Goal: Task Accomplishment & Management: Complete application form

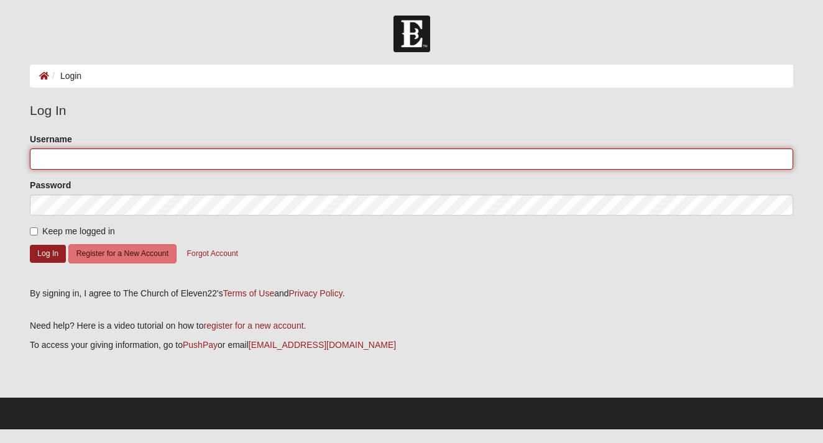
type input "jennyrobles"
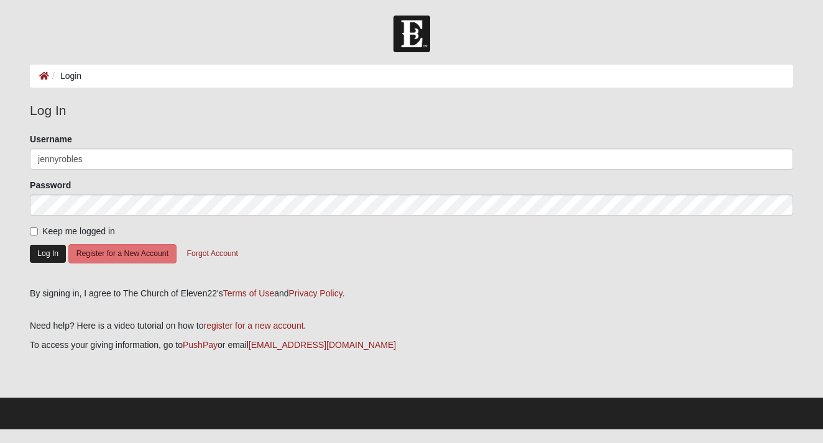
click at [44, 260] on button "Log In" at bounding box center [48, 254] width 36 height 18
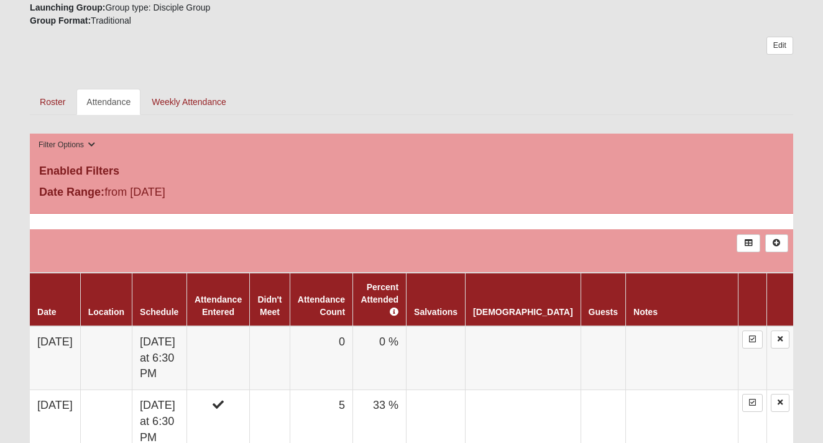
scroll to position [587, 0]
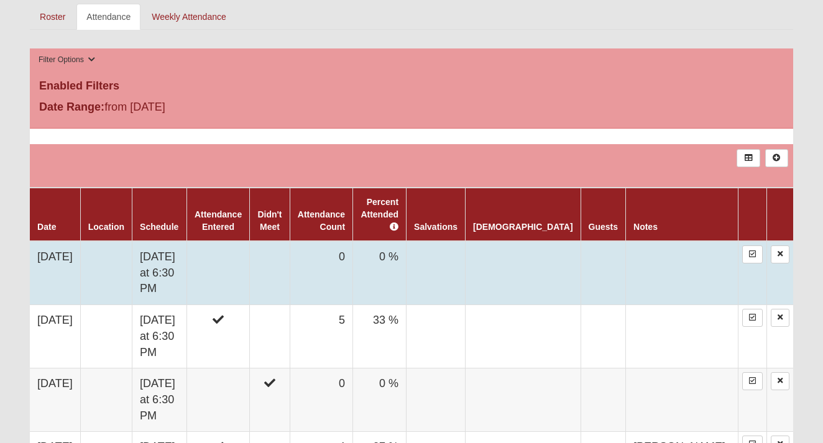
click at [187, 248] on td "Monday at 6:30 PM" at bounding box center [159, 273] width 55 height 64
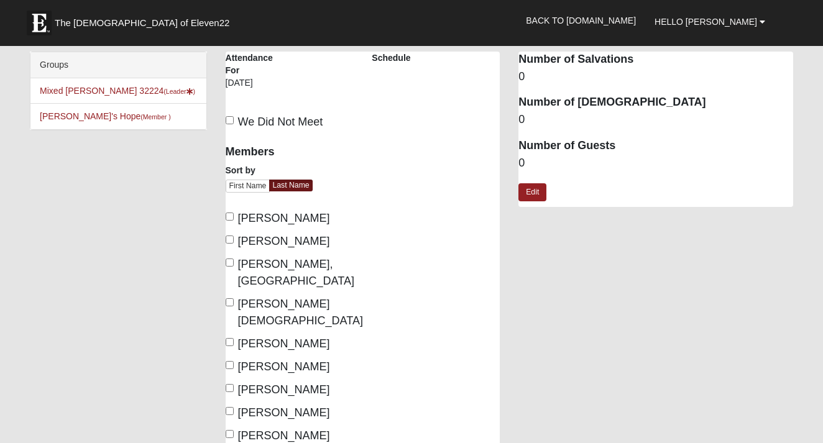
click at [229, 241] on input "Castilla, Chris" at bounding box center [230, 240] width 8 height 8
checkbox input "true"
click at [232, 338] on input "Delacruz, Morgan" at bounding box center [230, 342] width 8 height 8
checkbox input "true"
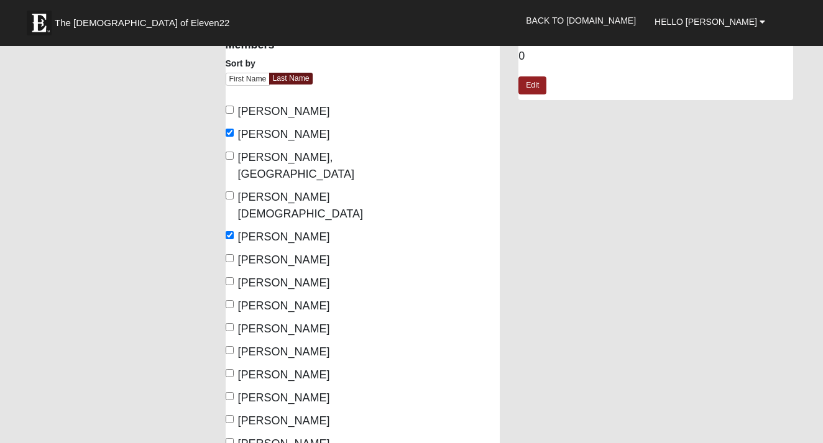
scroll to position [109, 0]
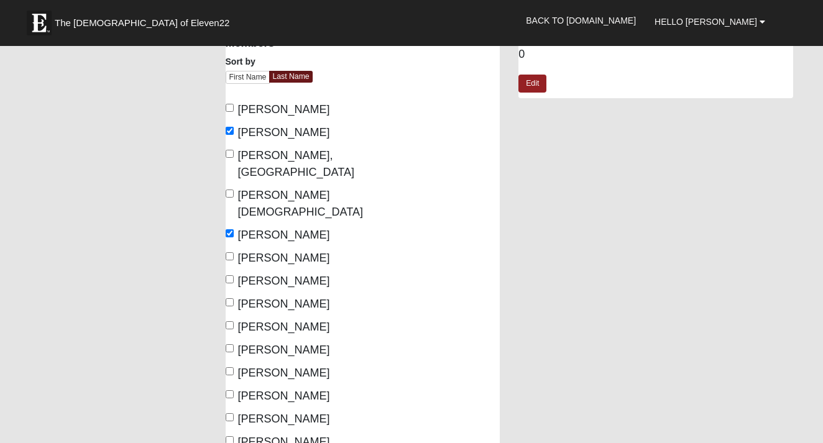
click at [231, 342] on label "Moh, Alisa" at bounding box center [278, 350] width 104 height 17
click at [231, 344] on input "Moh, Alisa" at bounding box center [230, 348] width 8 height 8
checkbox input "true"
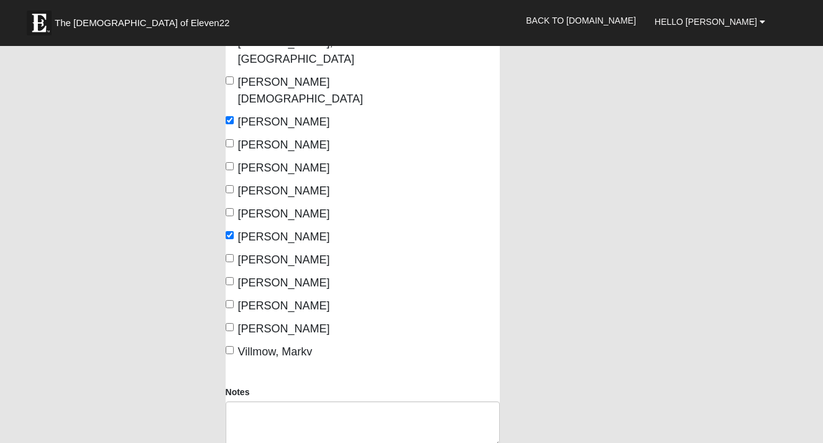
scroll to position [225, 0]
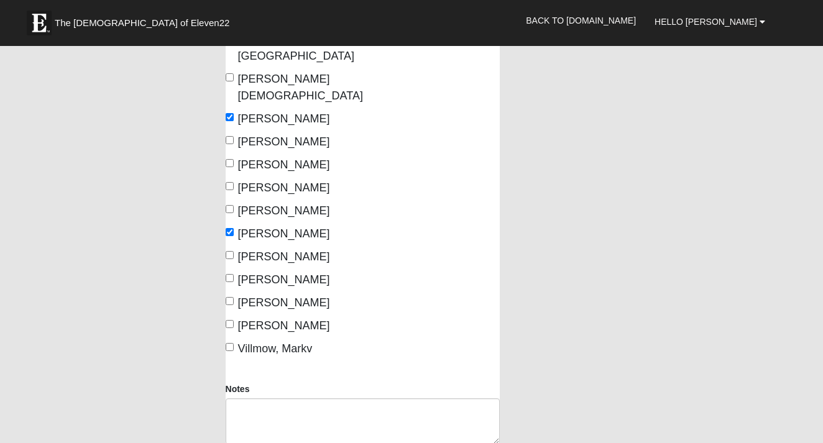
click at [230, 251] on input "Robles, Bryan" at bounding box center [230, 255] width 8 height 8
checkbox input "true"
click at [230, 274] on input "Robles, Jenny" at bounding box center [230, 278] width 8 height 8
checkbox input "true"
click at [229, 320] on input "Sifuentes, Juan" at bounding box center [230, 324] width 8 height 8
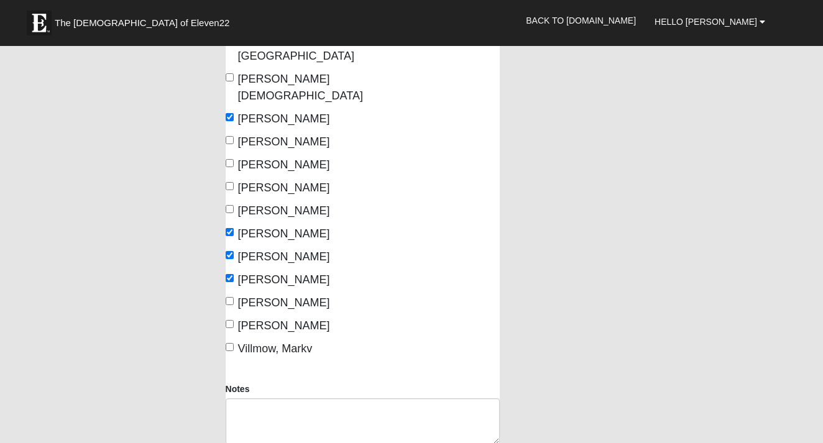
checkbox input "true"
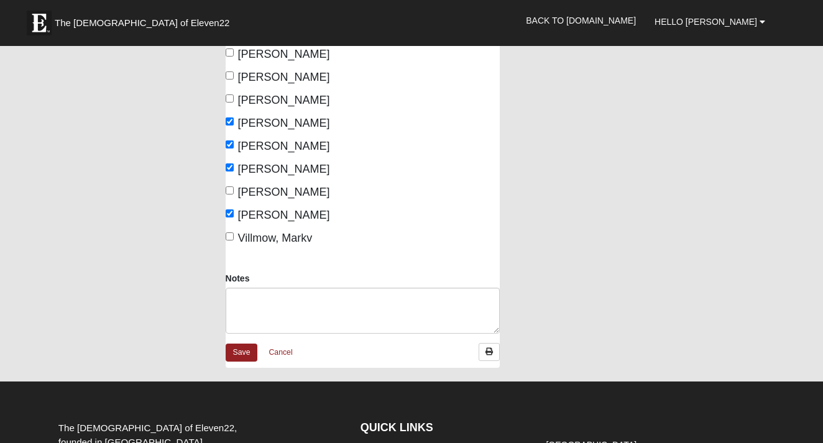
scroll to position [355, 0]
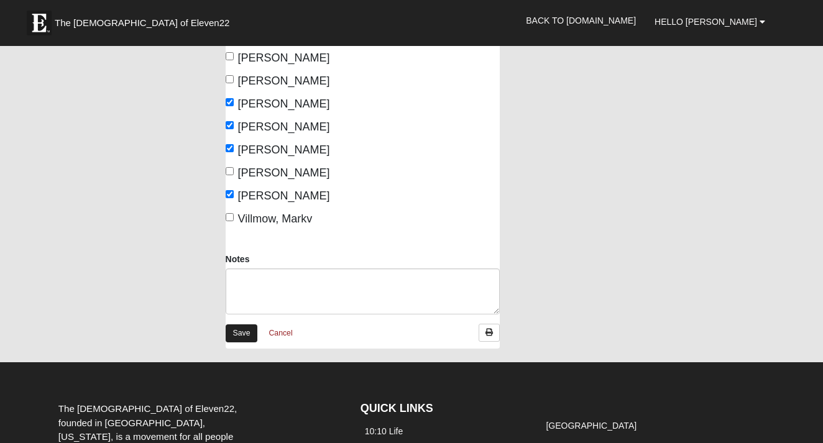
click at [239, 324] on link "Save" at bounding box center [242, 333] width 32 height 18
